Goal: Task Accomplishment & Management: Use online tool/utility

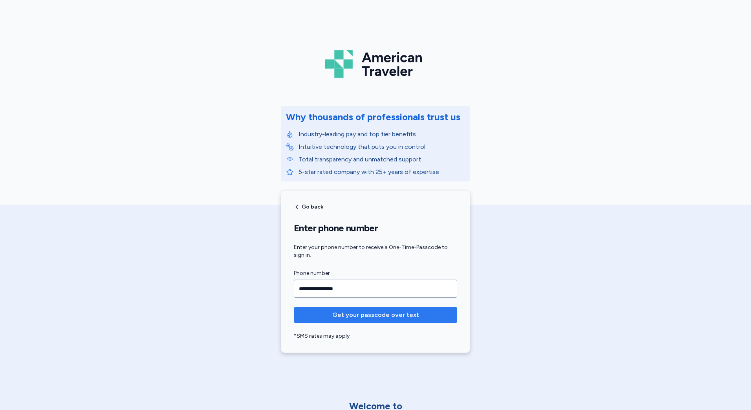
type input "**********"
click at [387, 316] on span "Get your passcode over text" at bounding box center [375, 314] width 87 height 9
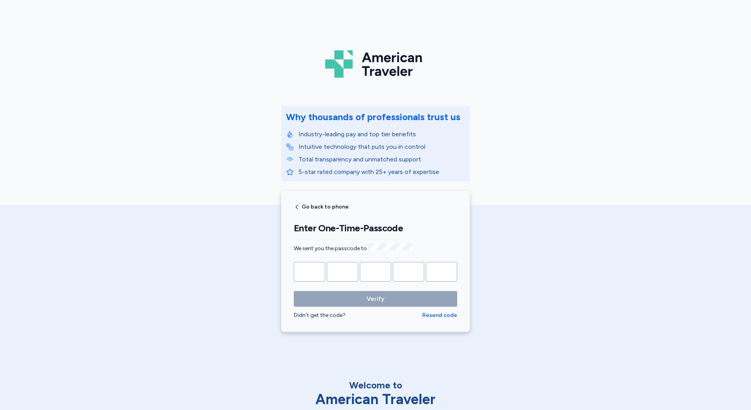
type input "*"
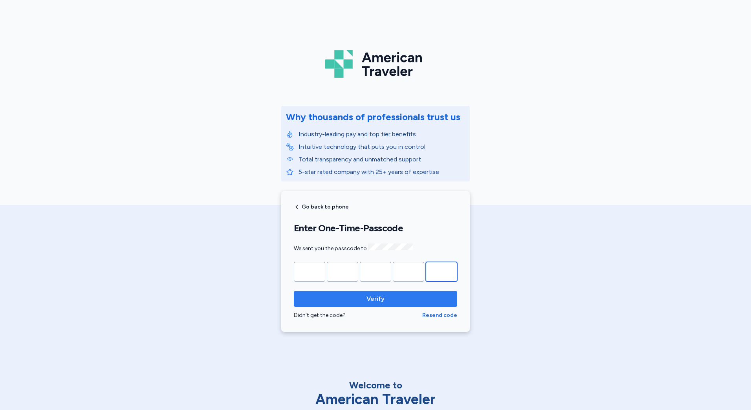
type input "*"
click at [387, 294] on span "Verify" at bounding box center [375, 298] width 151 height 9
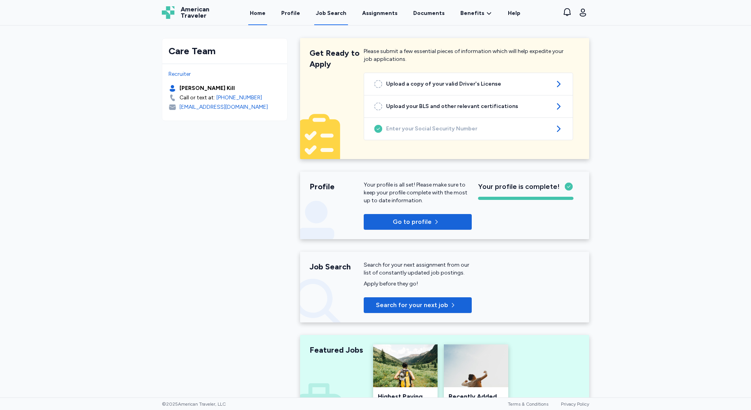
click at [327, 18] on link "Job Search" at bounding box center [331, 13] width 34 height 24
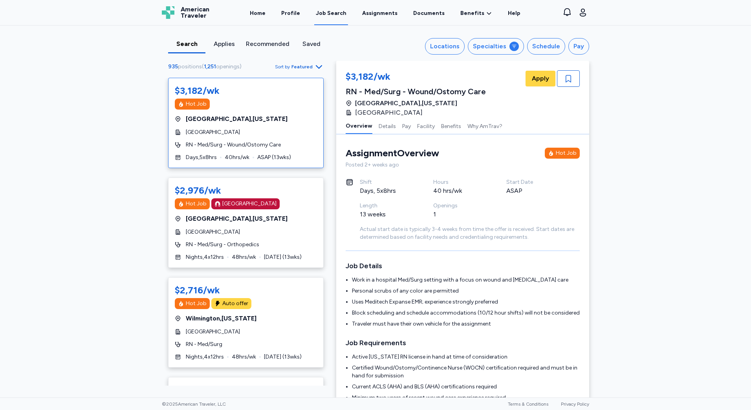
click at [265, 42] on div "Recommended" at bounding box center [268, 43] width 44 height 9
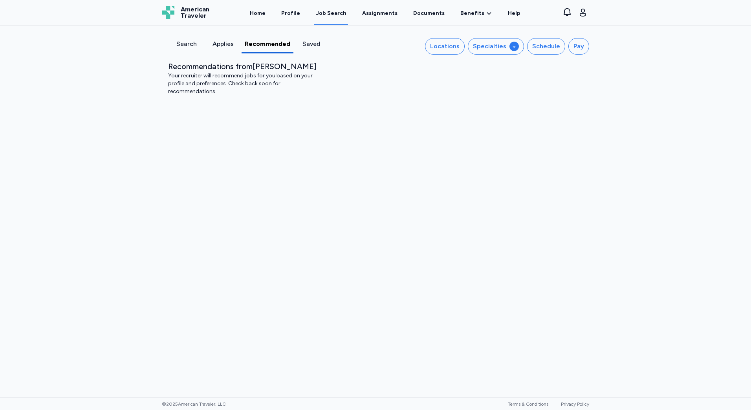
click at [188, 42] on div "Search" at bounding box center [186, 43] width 30 height 9
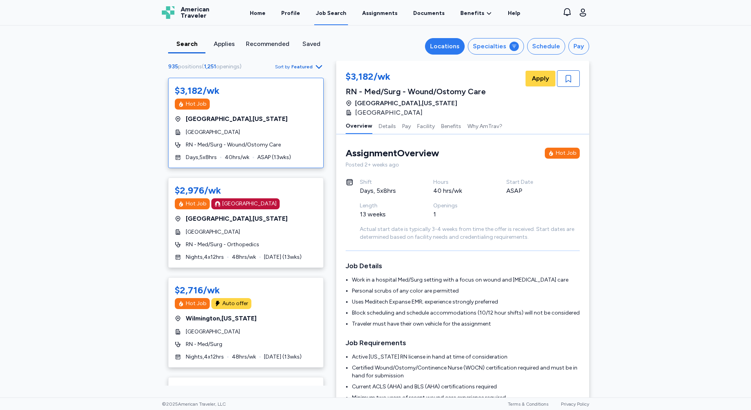
click at [435, 49] on div "Locations" at bounding box center [444, 46] width 29 height 9
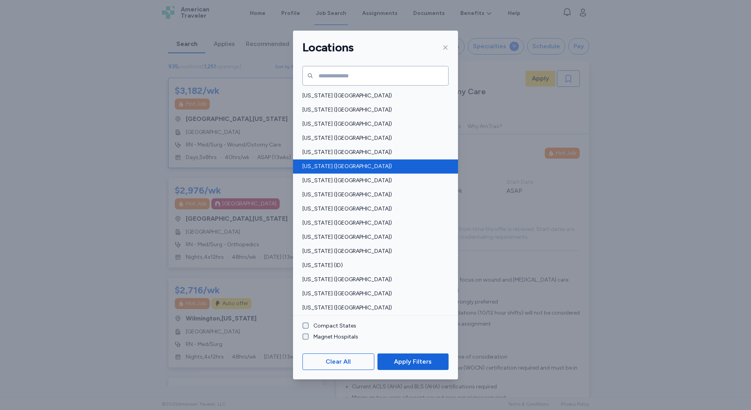
click at [334, 163] on span "[US_STATE] ([GEOGRAPHIC_DATA])" at bounding box center [372, 167] width 141 height 8
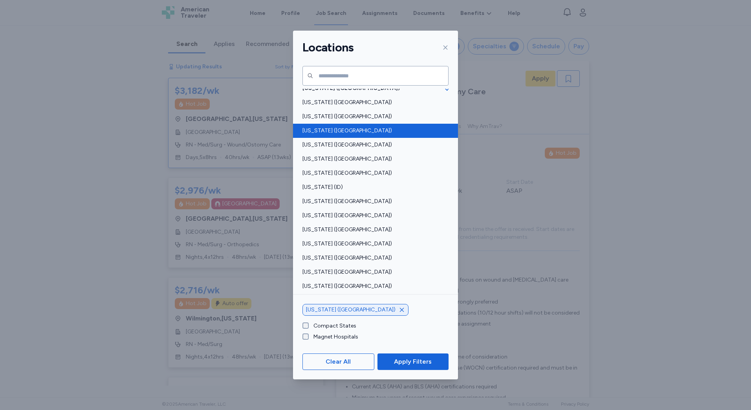
scroll to position [79, 0]
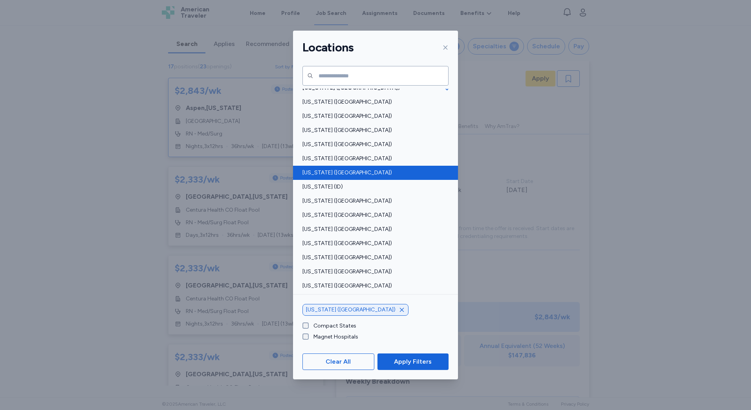
click at [334, 169] on span "[US_STATE] ([GEOGRAPHIC_DATA])" at bounding box center [372, 173] width 141 height 8
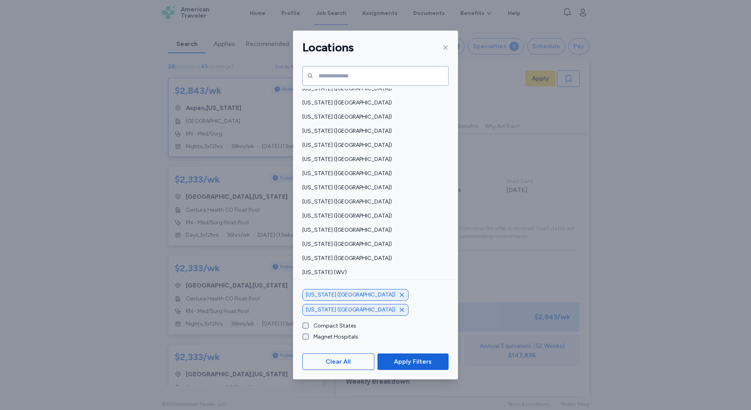
scroll to position [515, 0]
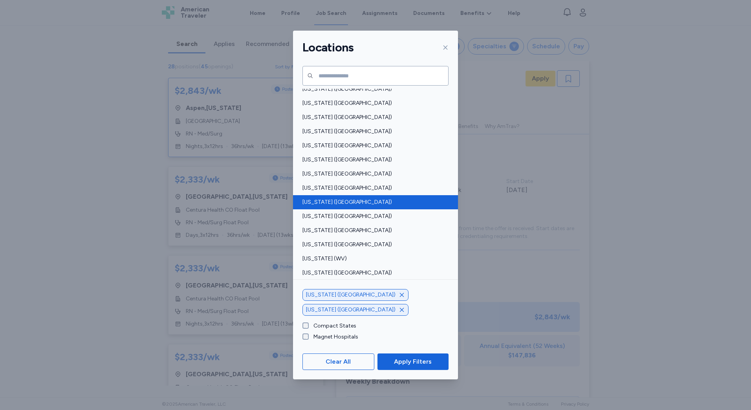
click at [323, 205] on span "[US_STATE] ([GEOGRAPHIC_DATA])" at bounding box center [372, 202] width 141 height 8
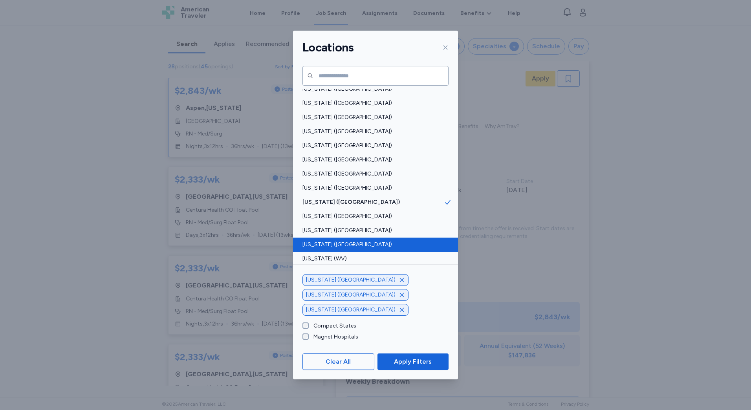
click at [329, 239] on div "[US_STATE] ([GEOGRAPHIC_DATA])" at bounding box center [375, 244] width 165 height 14
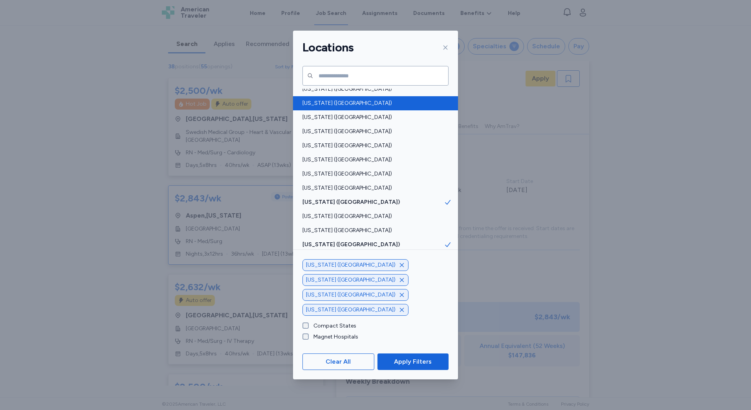
click at [329, 110] on div "[US_STATE] ([GEOGRAPHIC_DATA])" at bounding box center [375, 103] width 165 height 14
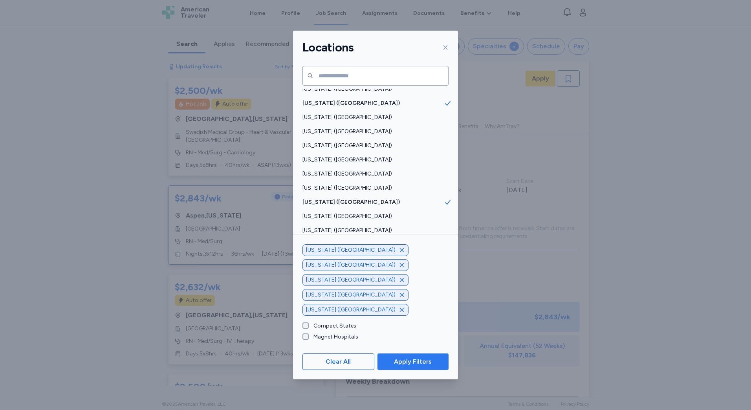
click at [410, 358] on span "Apply Filters" at bounding box center [413, 361] width 38 height 9
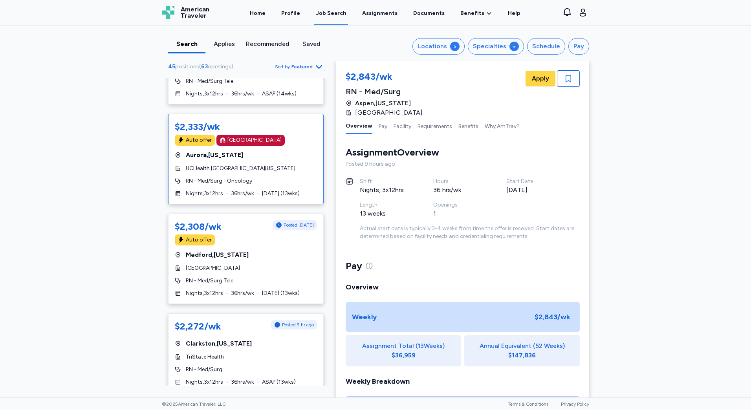
scroll to position [1178, 0]
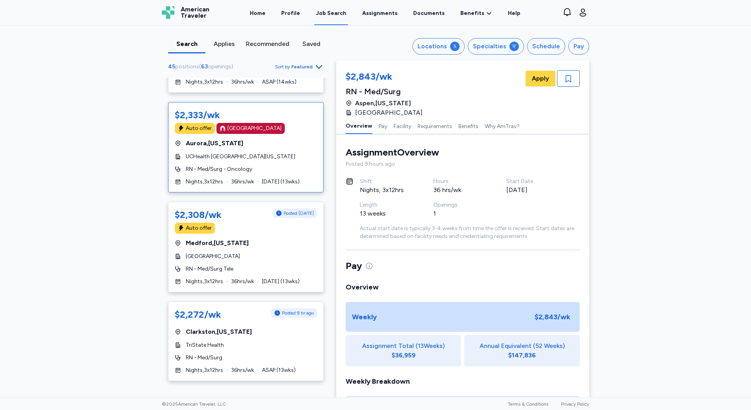
click at [206, 152] on div "$2,333/wk Auto offer [GEOGRAPHIC_DATA] , [US_STATE] UCHealth [GEOGRAPHIC_DATA][…" at bounding box center [245, 147] width 155 height 90
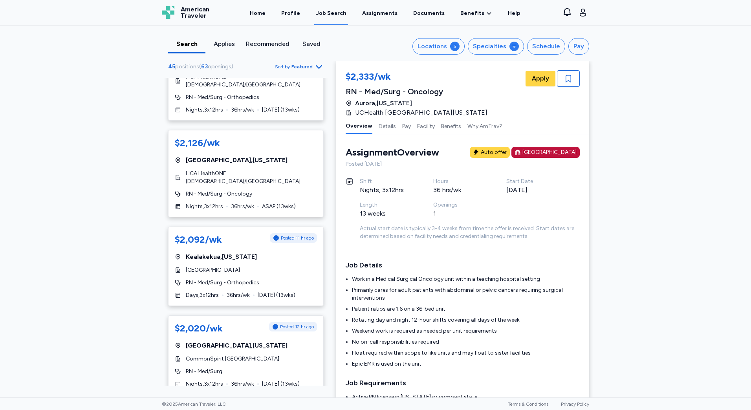
scroll to position [2080, 0]
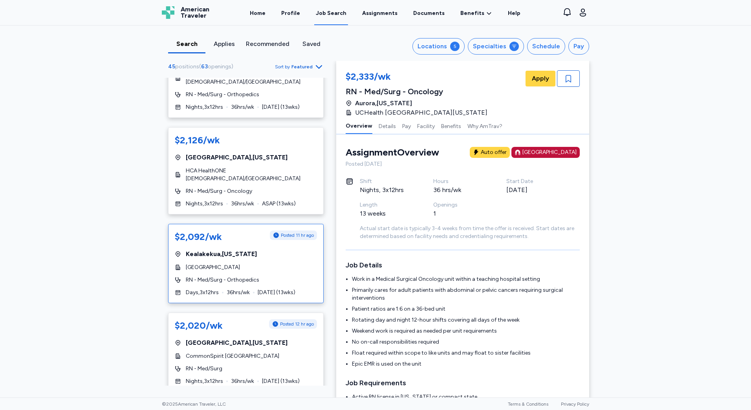
click at [240, 269] on span "[GEOGRAPHIC_DATA]" at bounding box center [213, 267] width 54 height 8
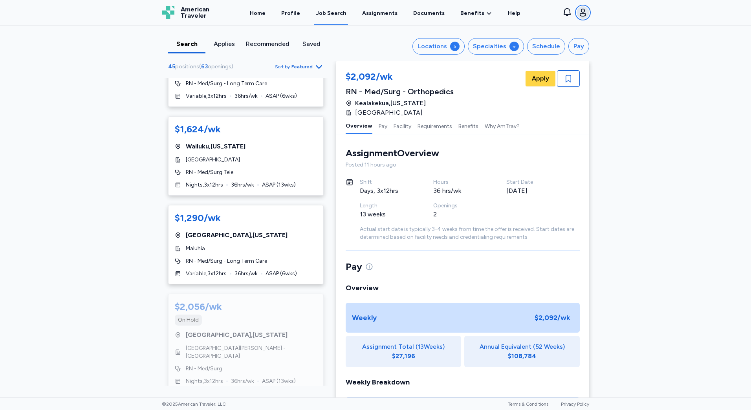
click at [582, 11] on icon "button" at bounding box center [582, 12] width 9 height 9
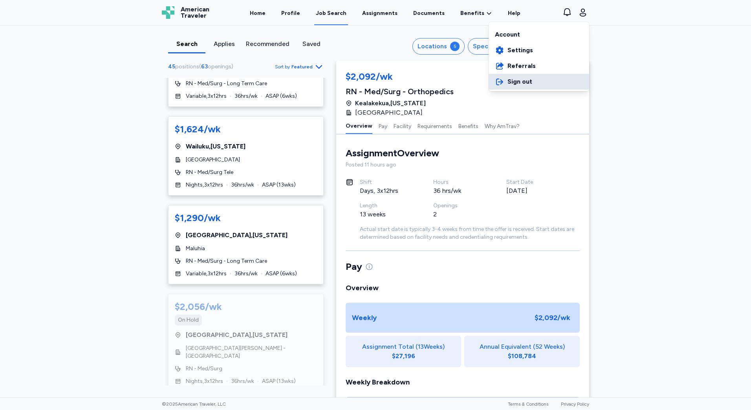
click at [517, 82] on span "Sign out" at bounding box center [519, 81] width 25 height 9
